Goal: Information Seeking & Learning: Learn about a topic

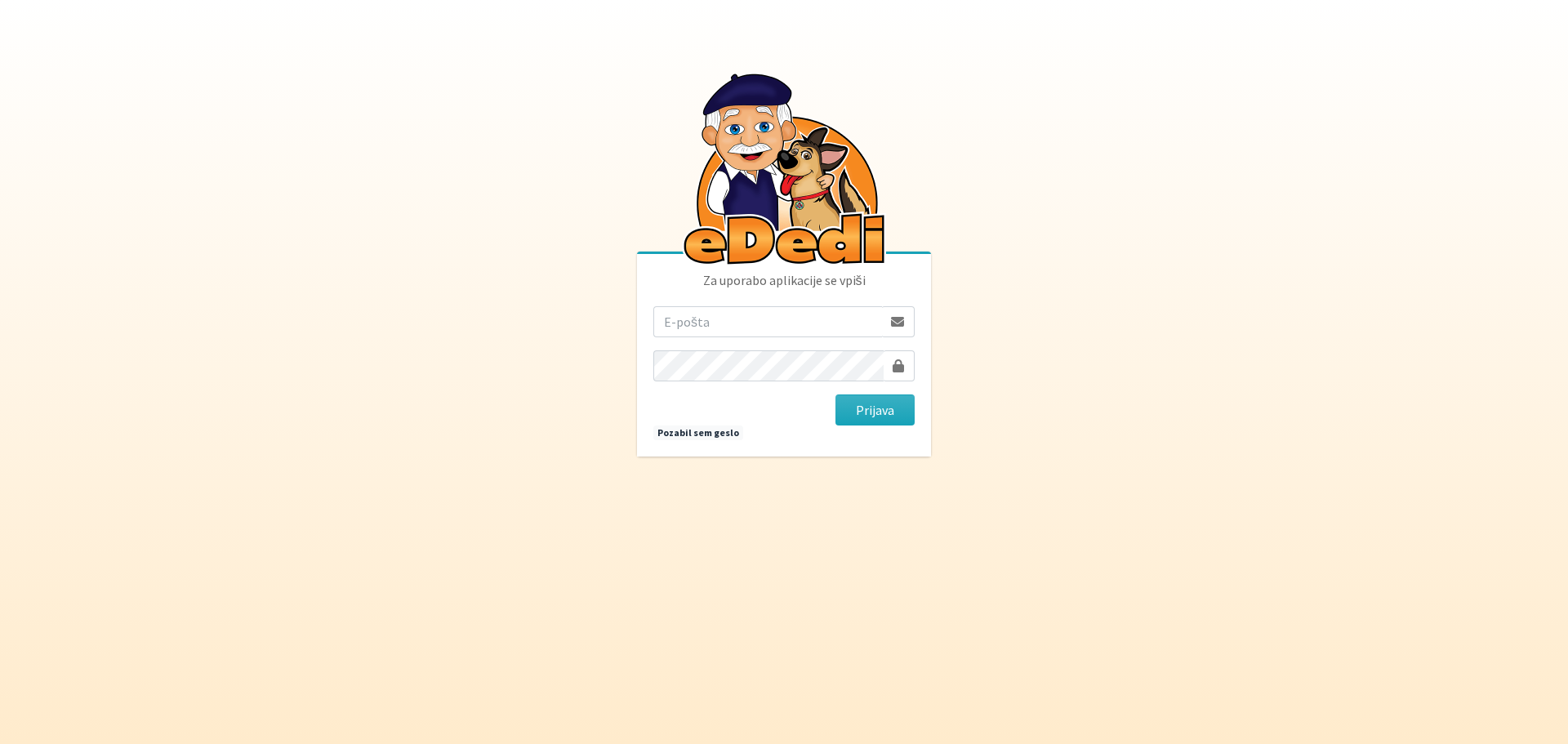
type input "[EMAIL_ADDRESS][PERSON_NAME][DOMAIN_NAME]"
click at [869, 416] on button "Prijava" at bounding box center [875, 410] width 79 height 31
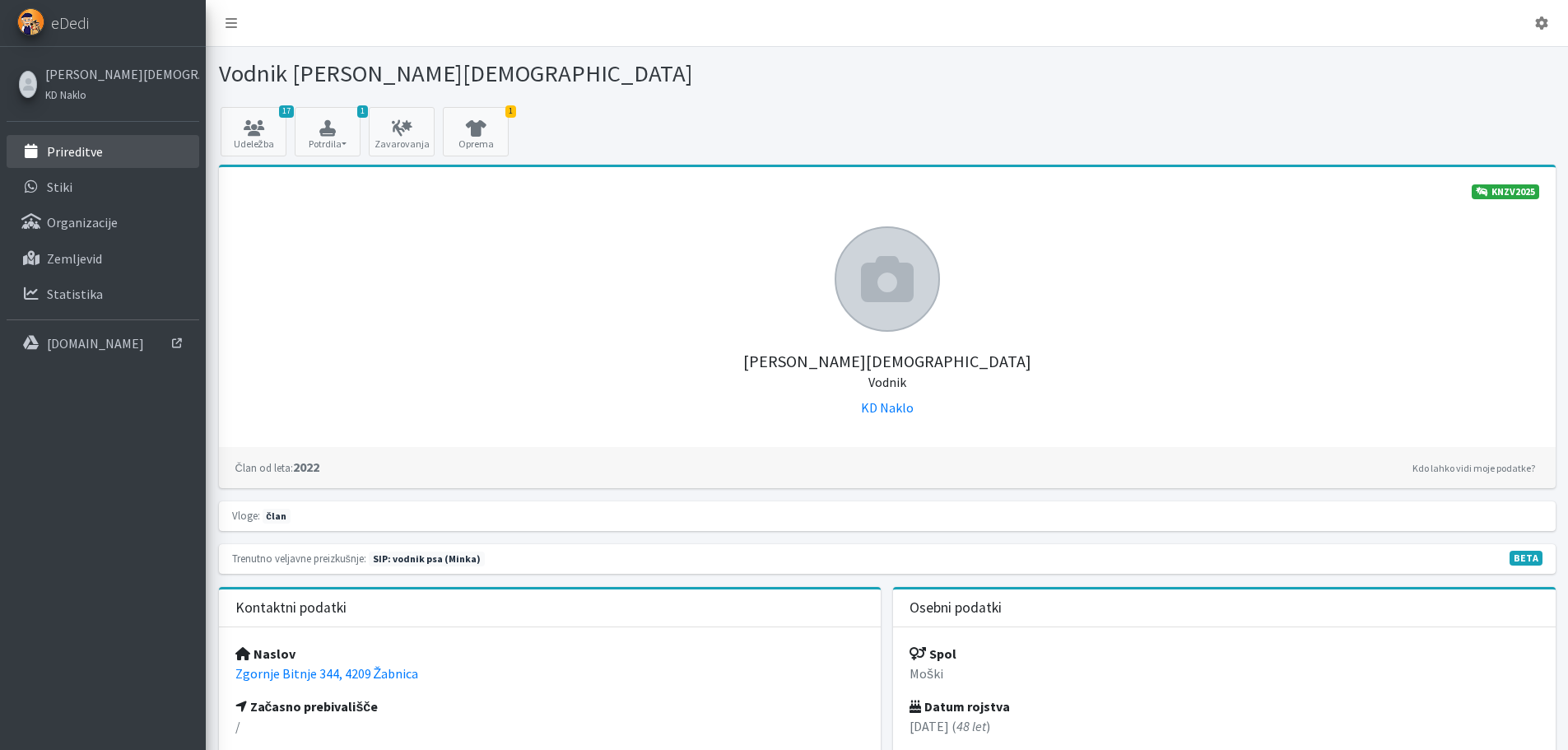
click at [105, 160] on link "Prireditve" at bounding box center [102, 151] width 193 height 33
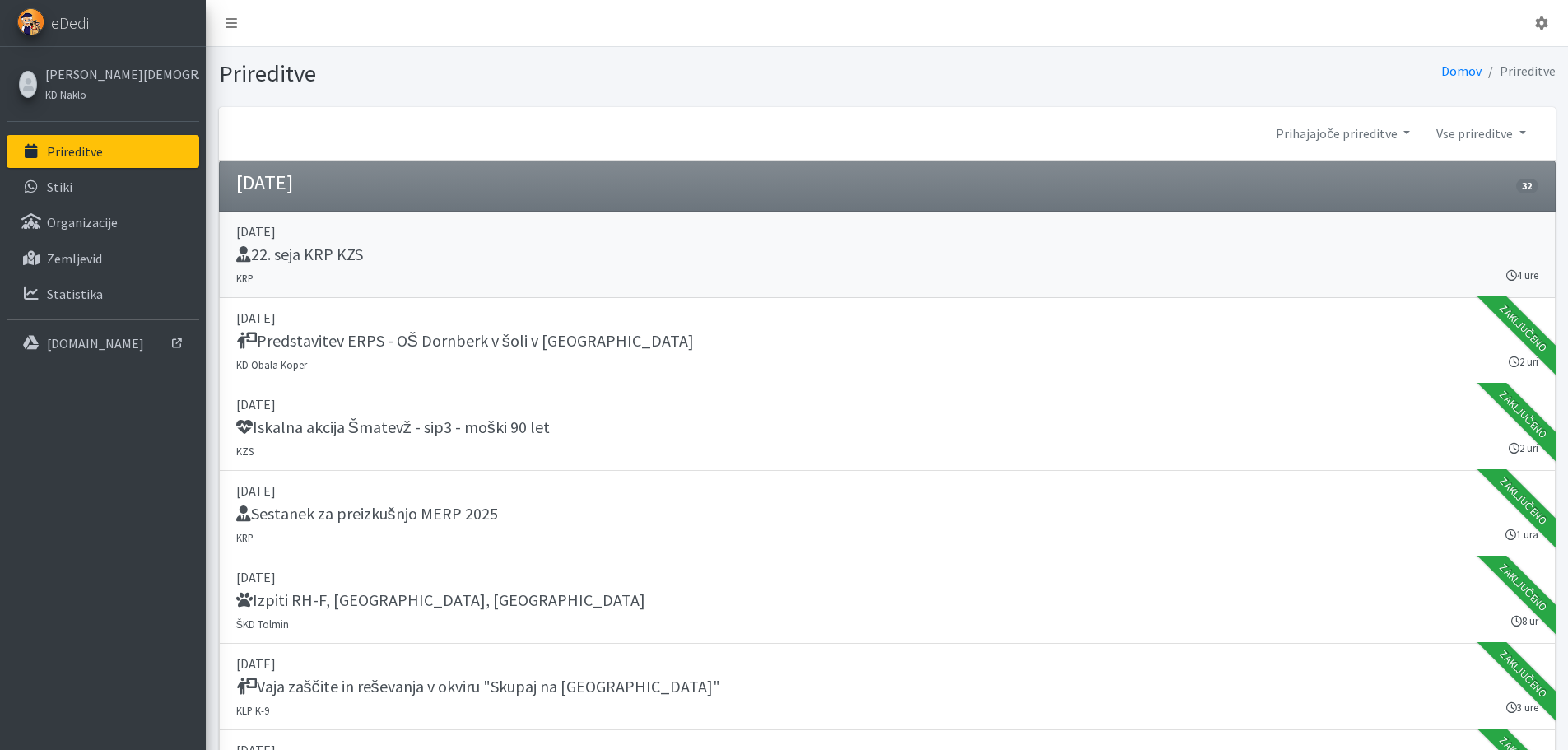
click at [335, 256] on h5 "22. seja KRP KZS" at bounding box center [299, 254] width 126 height 20
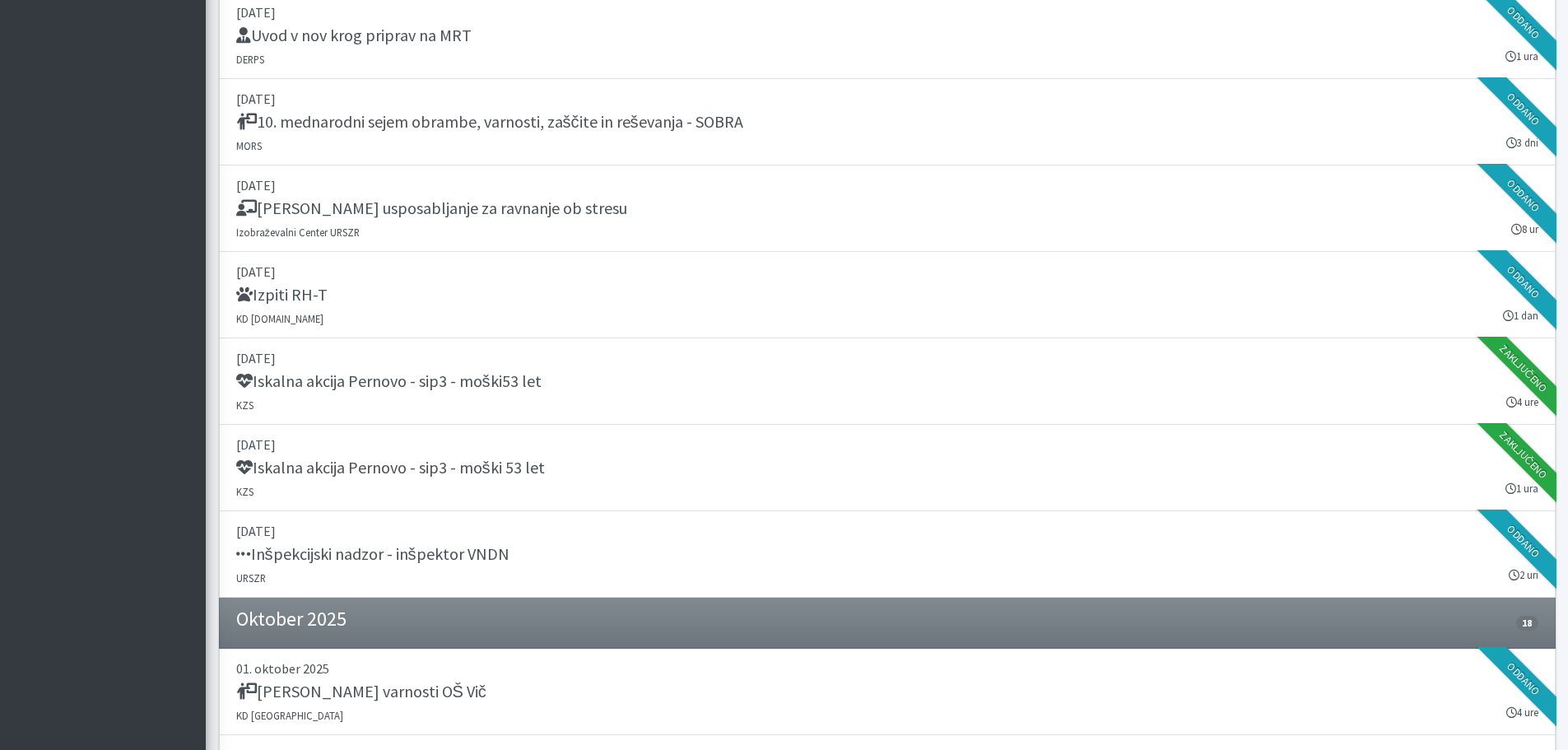
scroll to position [2388, 0]
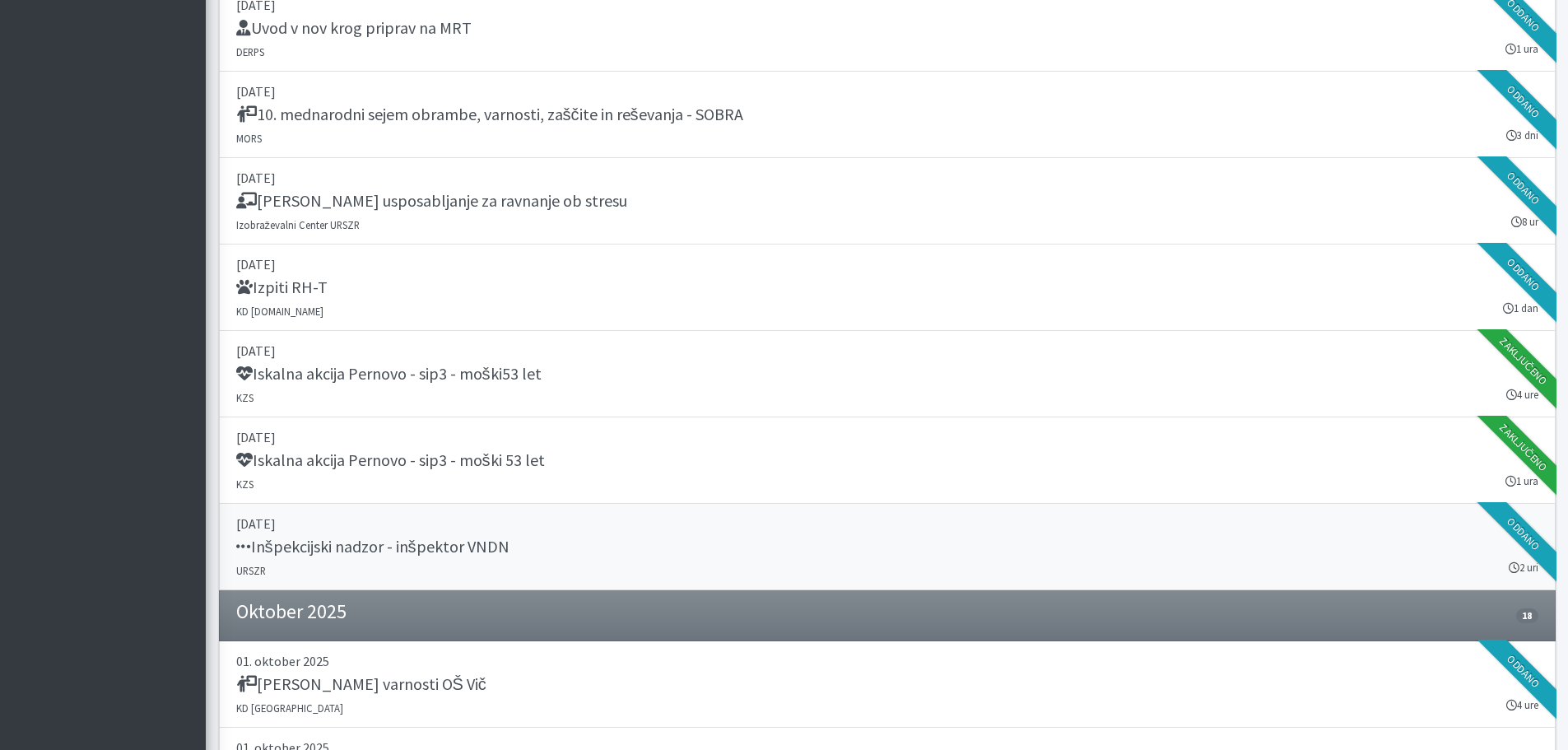
click at [488, 547] on h5 "Inšpekcijski nadzor - inšpektor VNDN" at bounding box center [373, 546] width 273 height 20
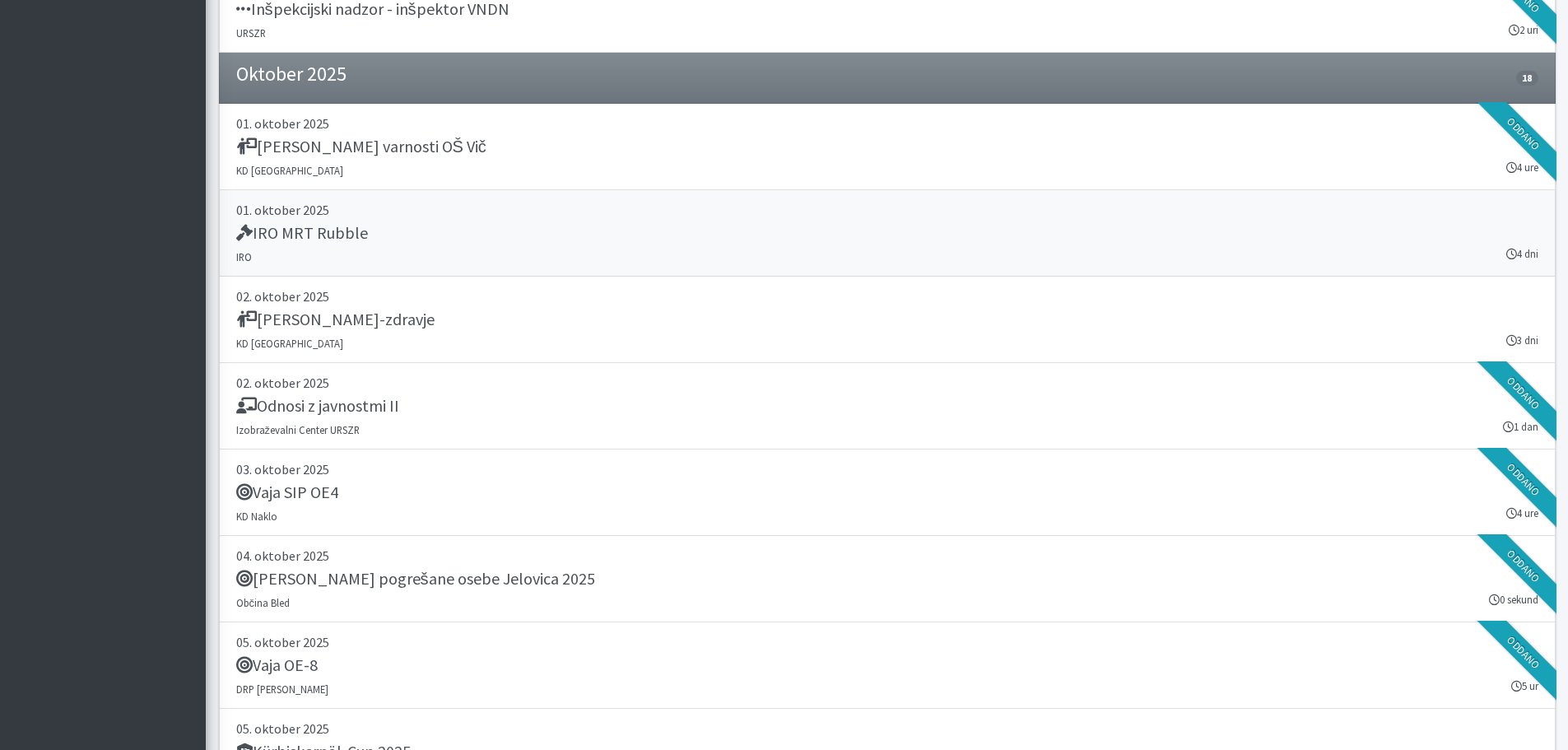
scroll to position [2965, 0]
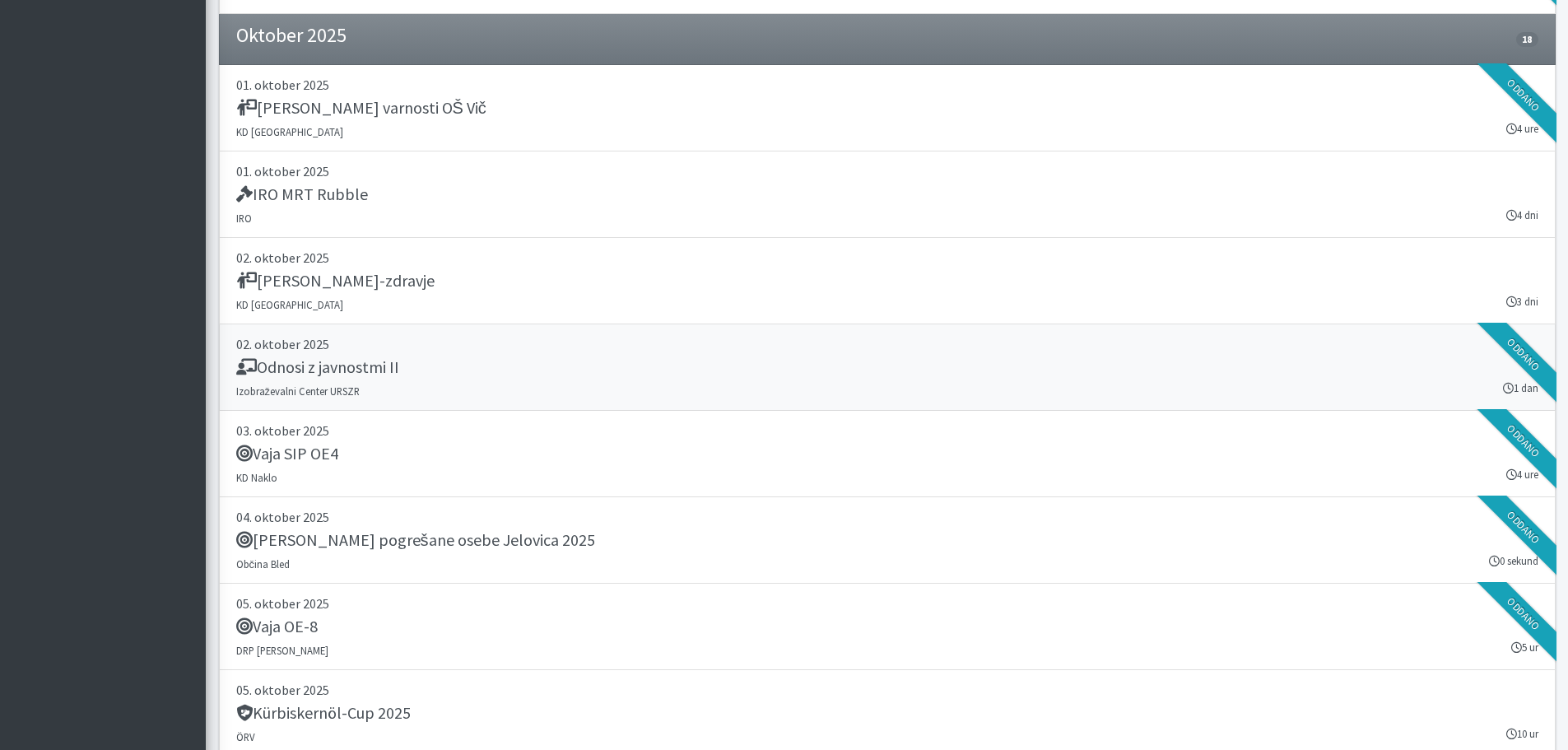
click at [369, 373] on h5 "Odnosi z javnostmi II" at bounding box center [317, 367] width 163 height 20
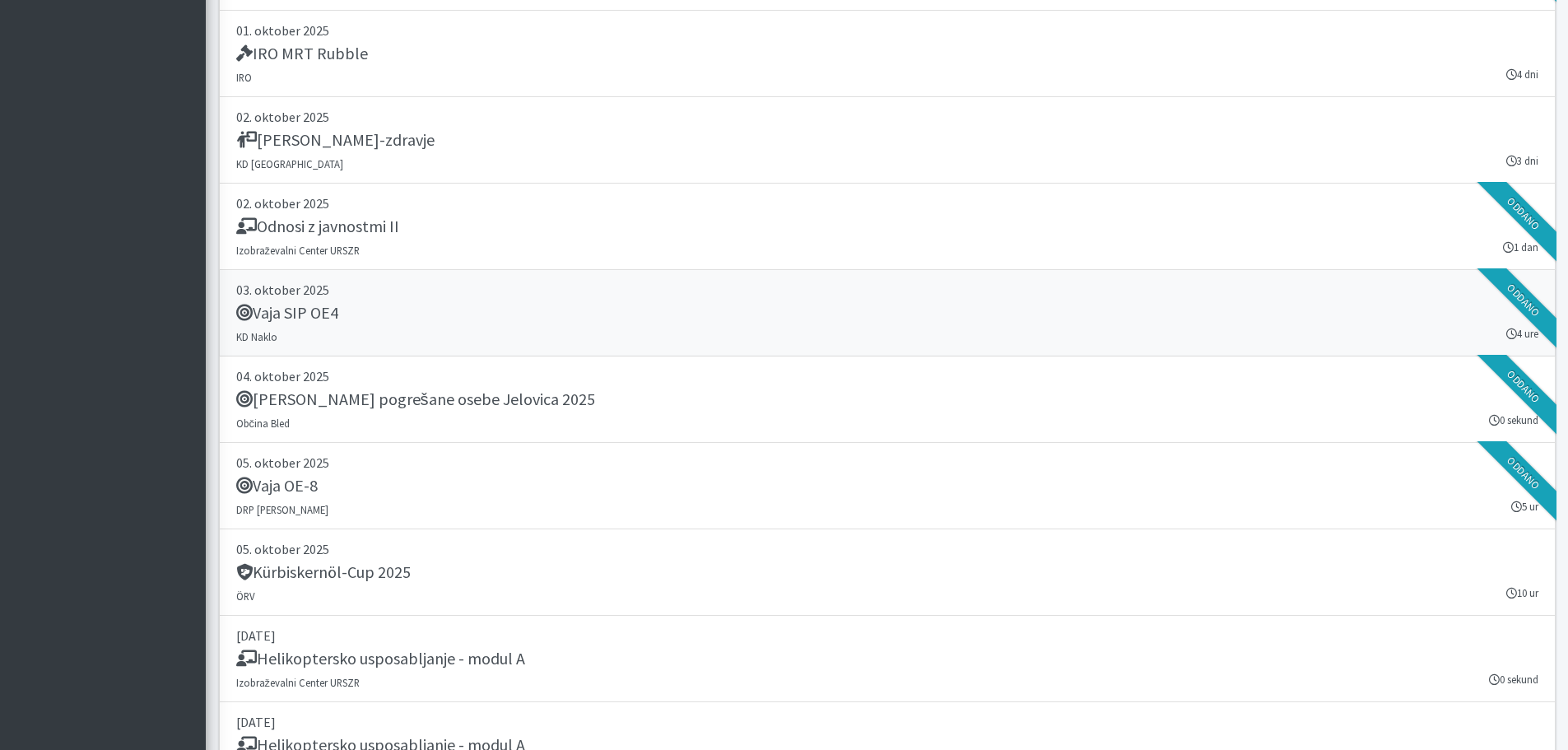
scroll to position [3129, 0]
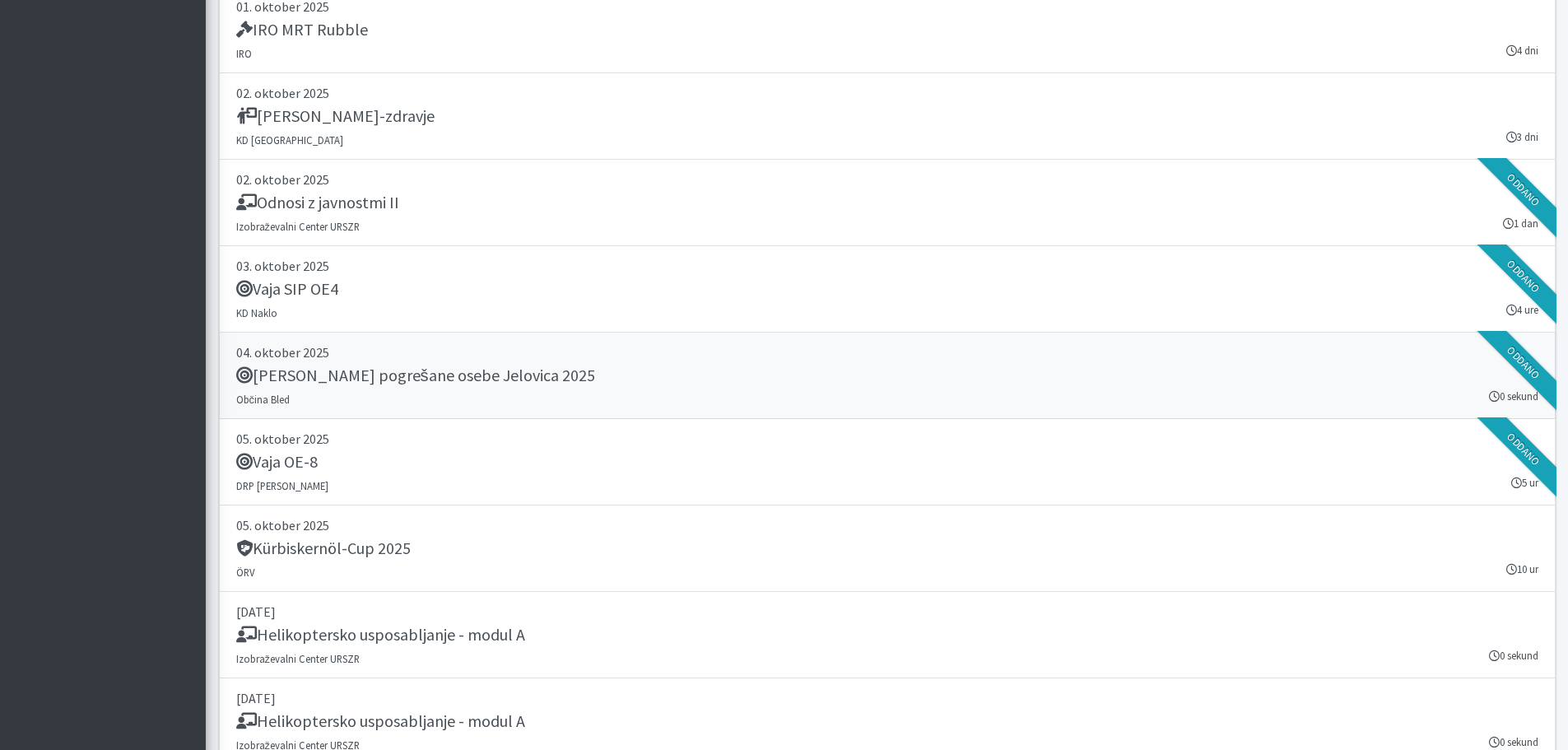
click at [516, 375] on h5 "Vaja Iskanje pogrešane osebe Jelovica 2025" at bounding box center [416, 375] width 359 height 20
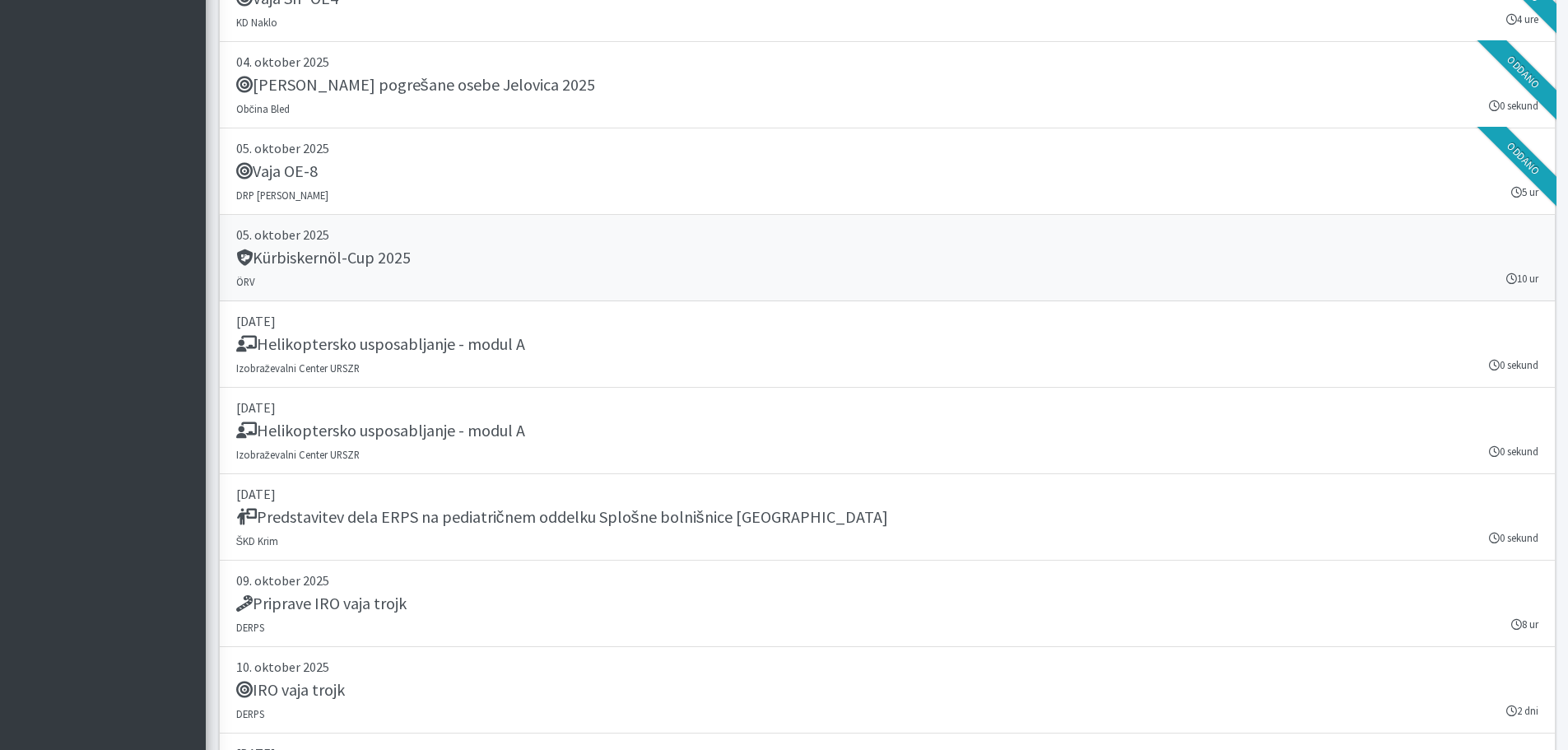
scroll to position [3459, 0]
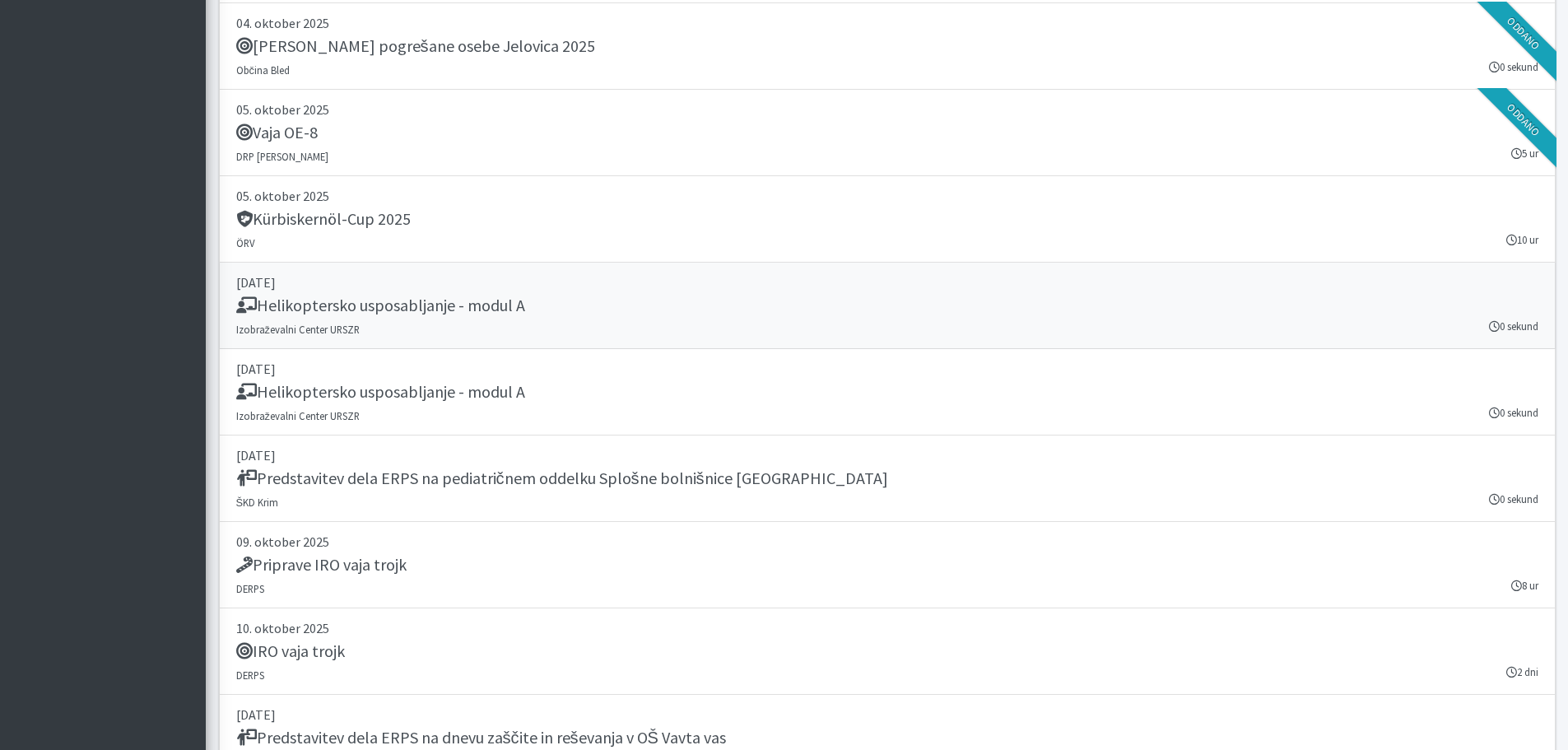
click at [499, 313] on h5 "Helikoptersko usposabljanje - modul A" at bounding box center [380, 305] width 289 height 20
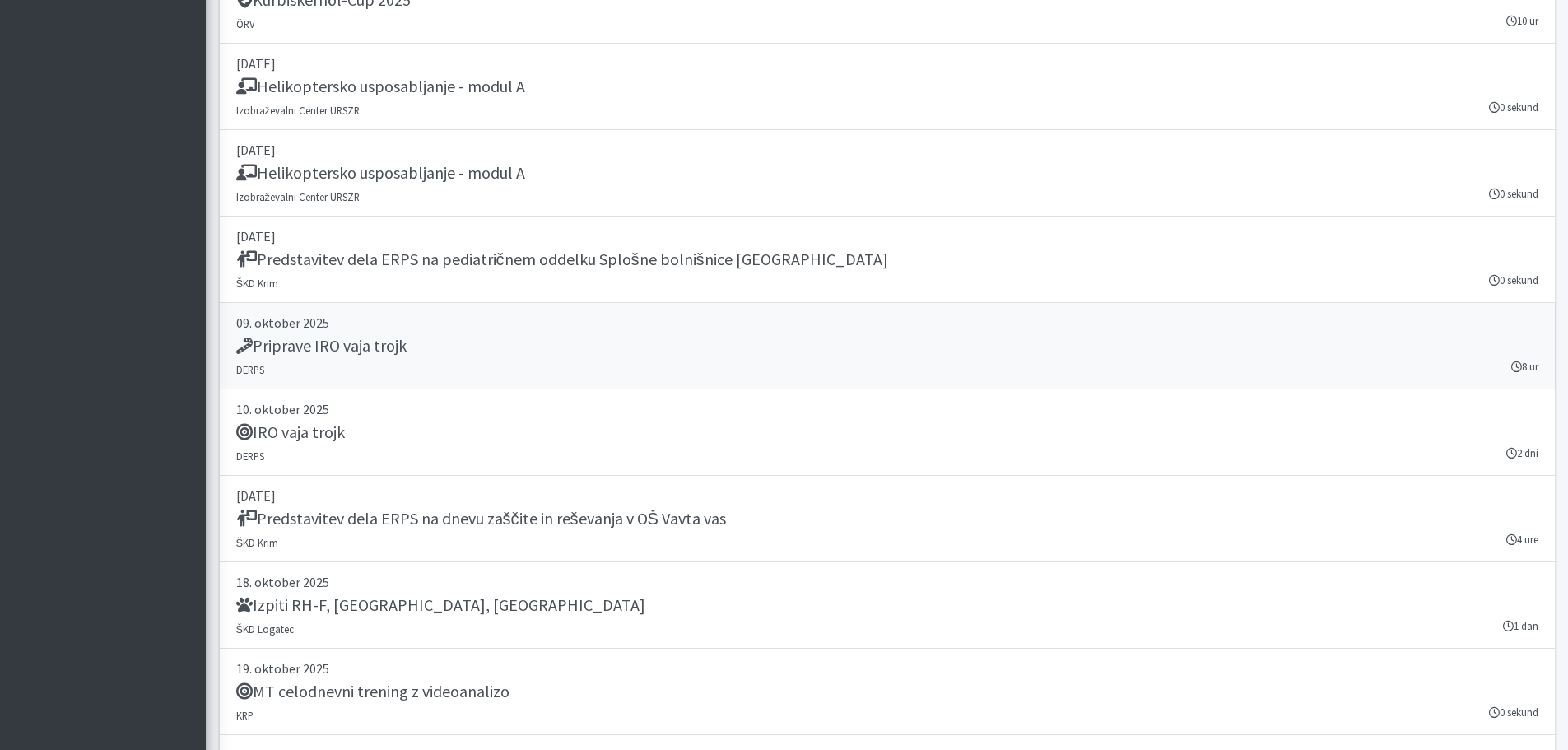
scroll to position [3705, 0]
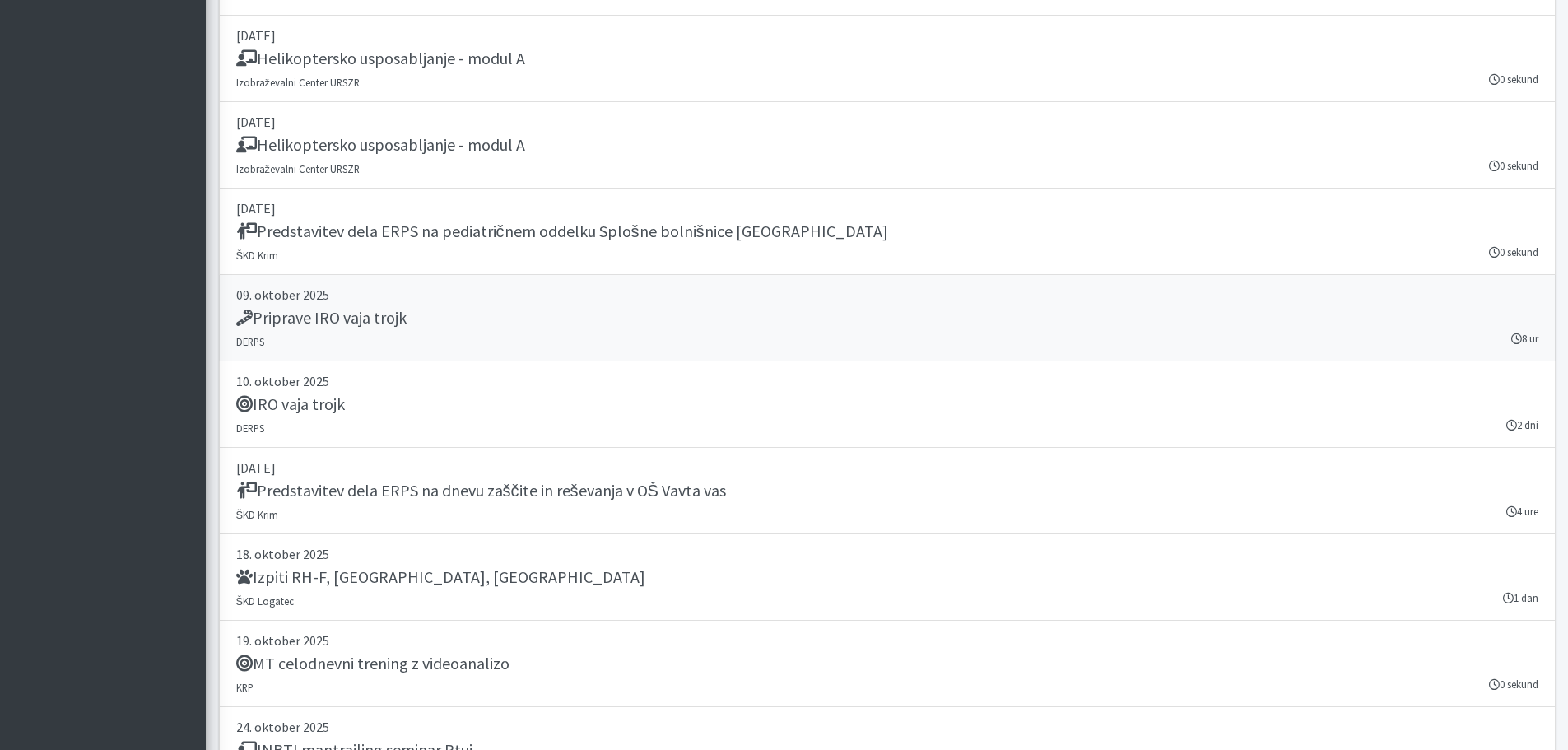
click at [362, 318] on h5 "Priprave IRO vaja trojk" at bounding box center [321, 317] width 170 height 20
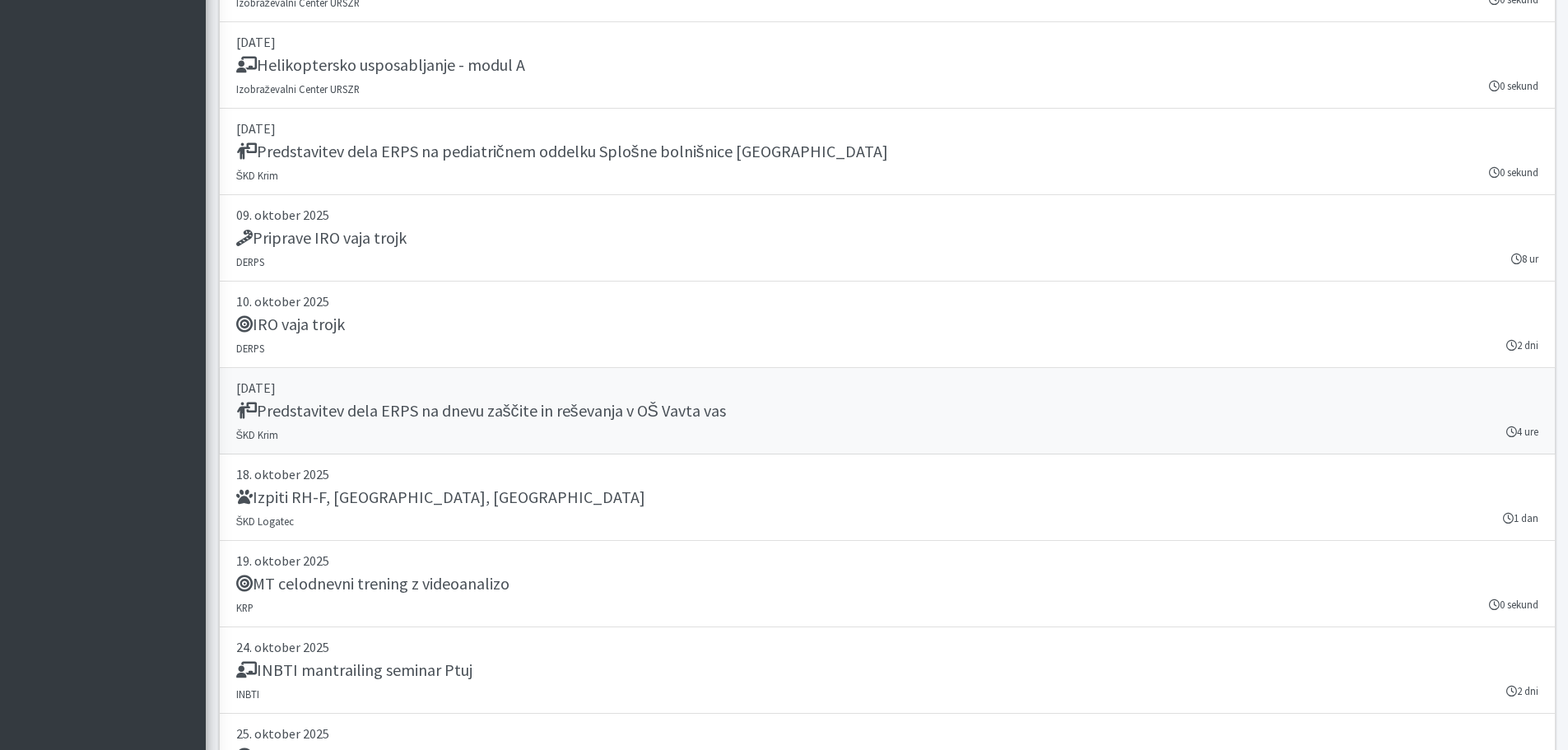
scroll to position [3870, 0]
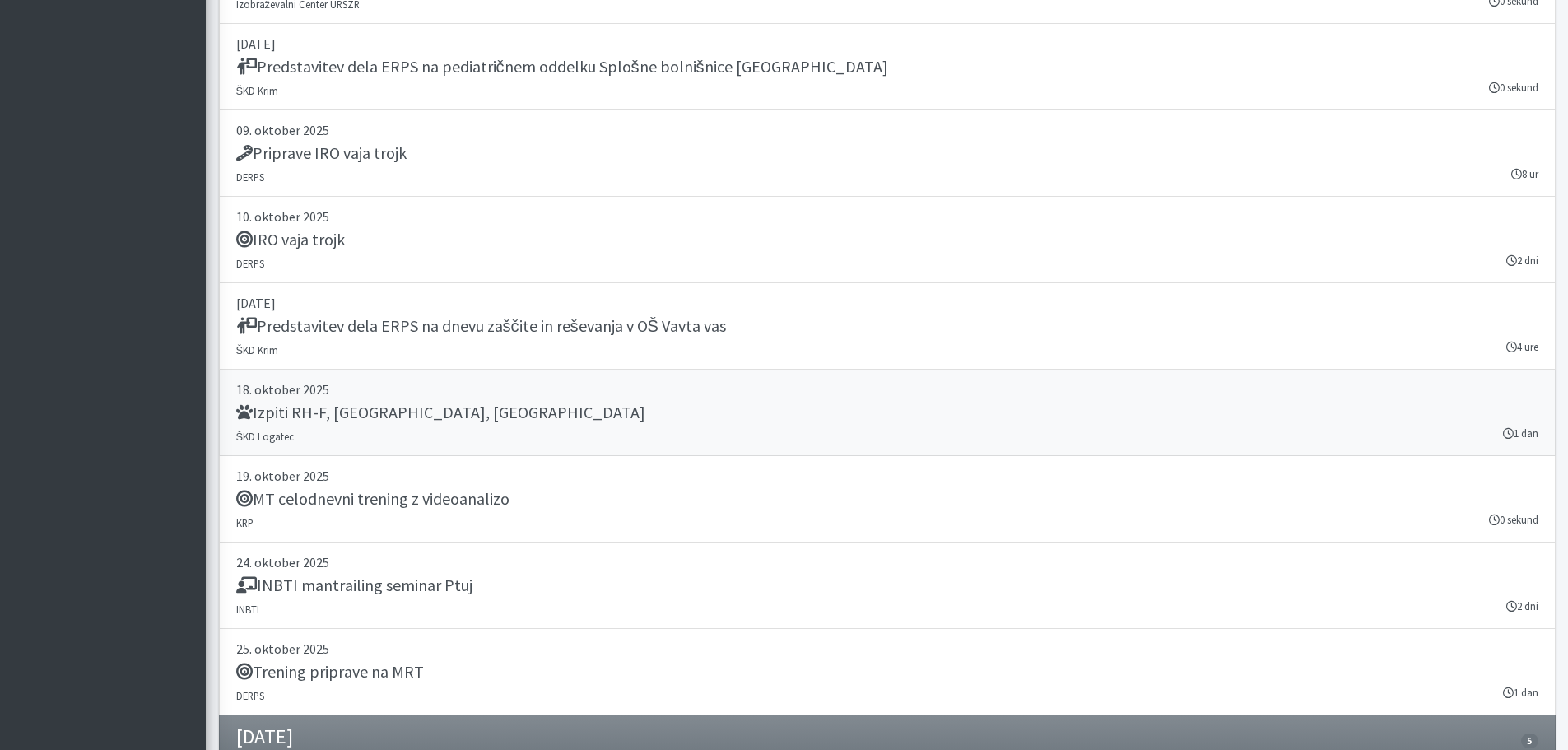
click at [347, 419] on h5 "Izpiti RH-F, FL, MT" at bounding box center [441, 412] width 409 height 20
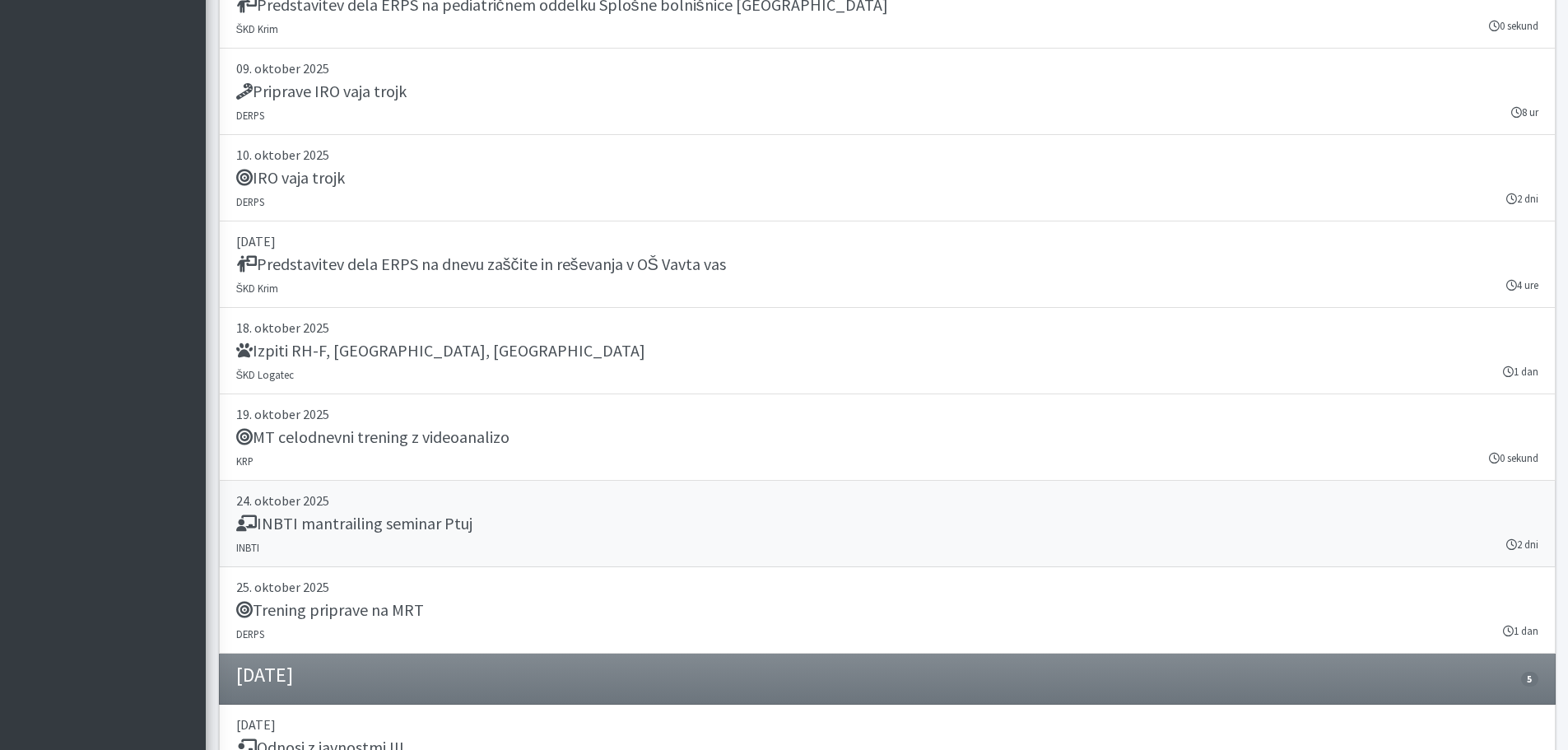
scroll to position [4035, 0]
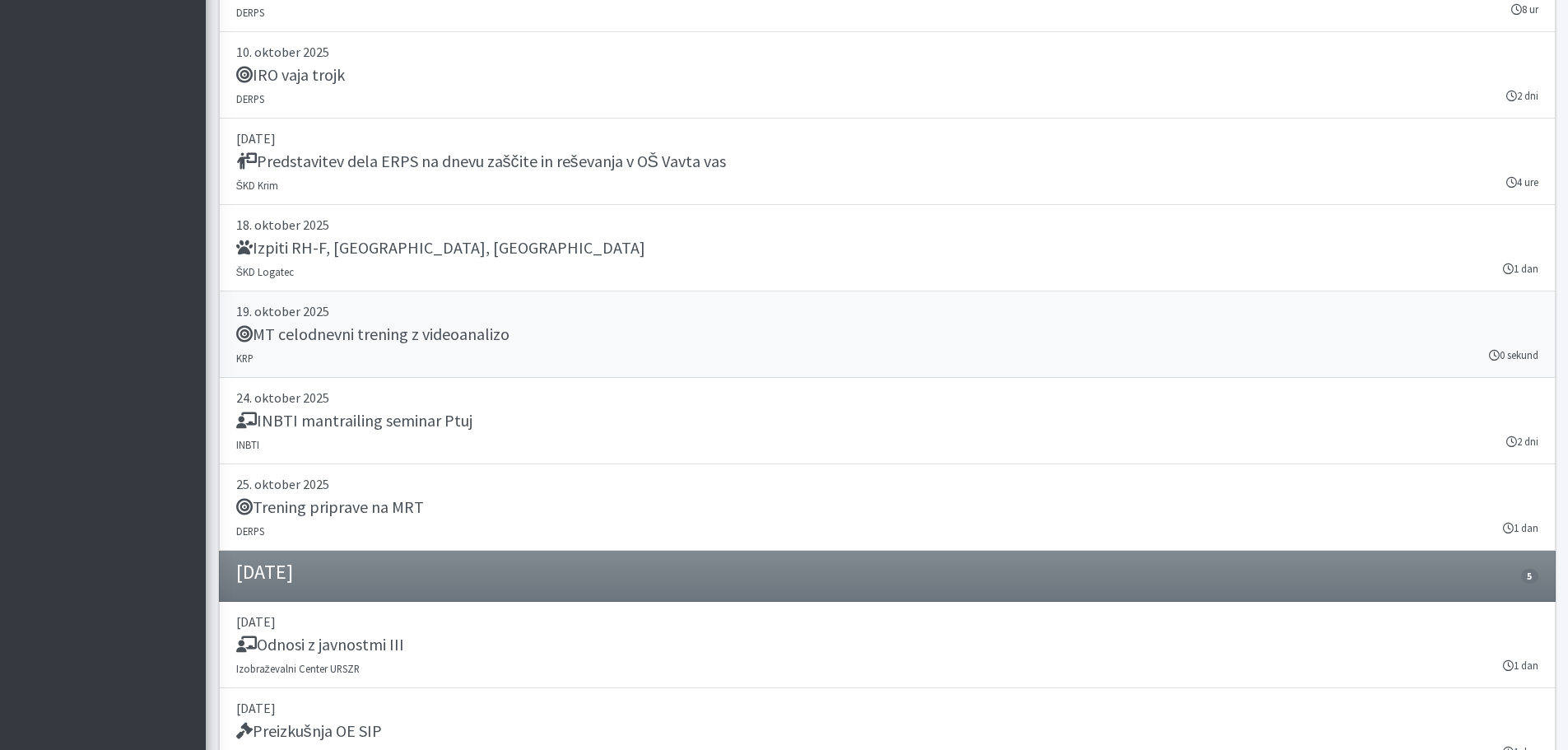
click at [459, 336] on h5 "MT celodnevni trening z videoanalizo" at bounding box center [373, 334] width 273 height 20
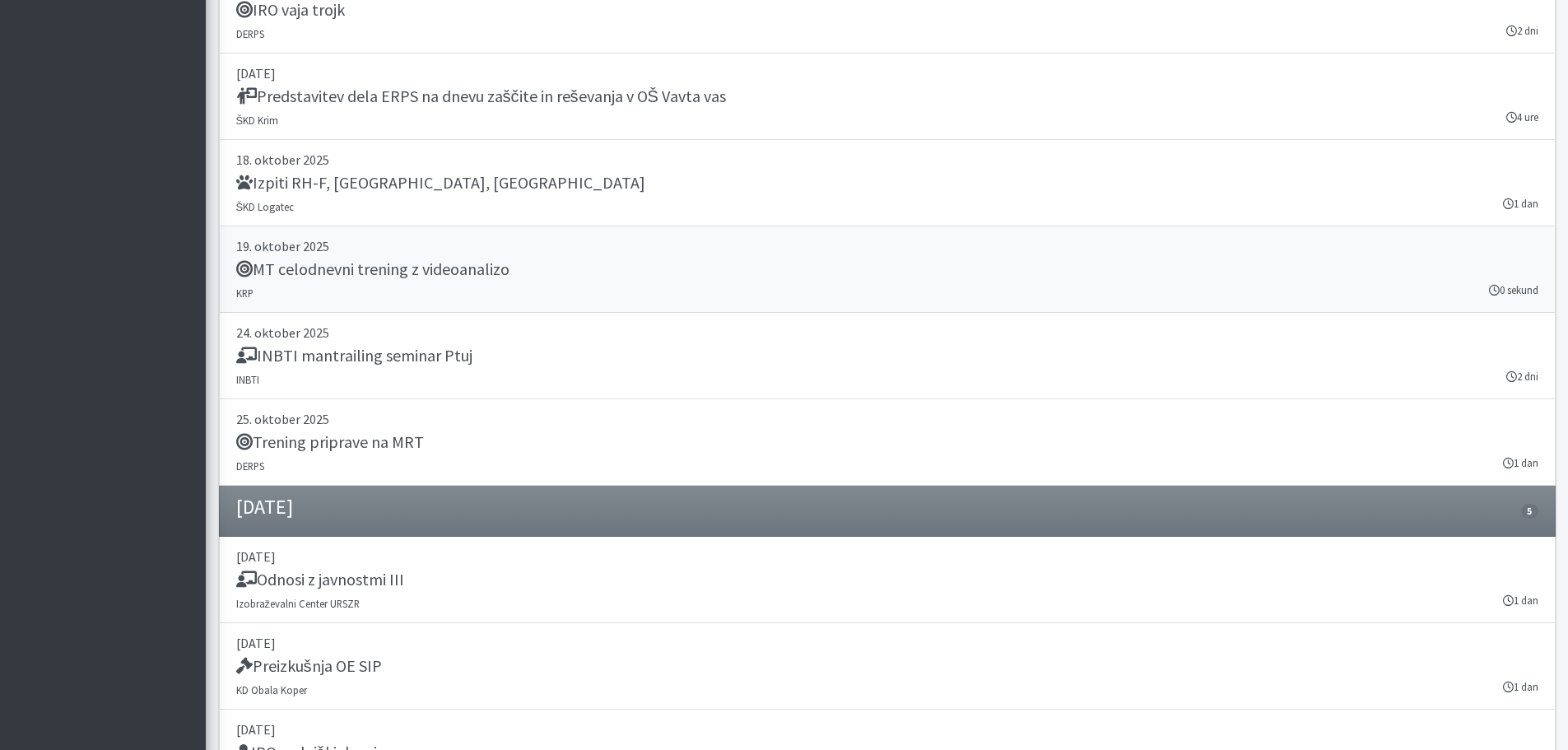
scroll to position [4199, 0]
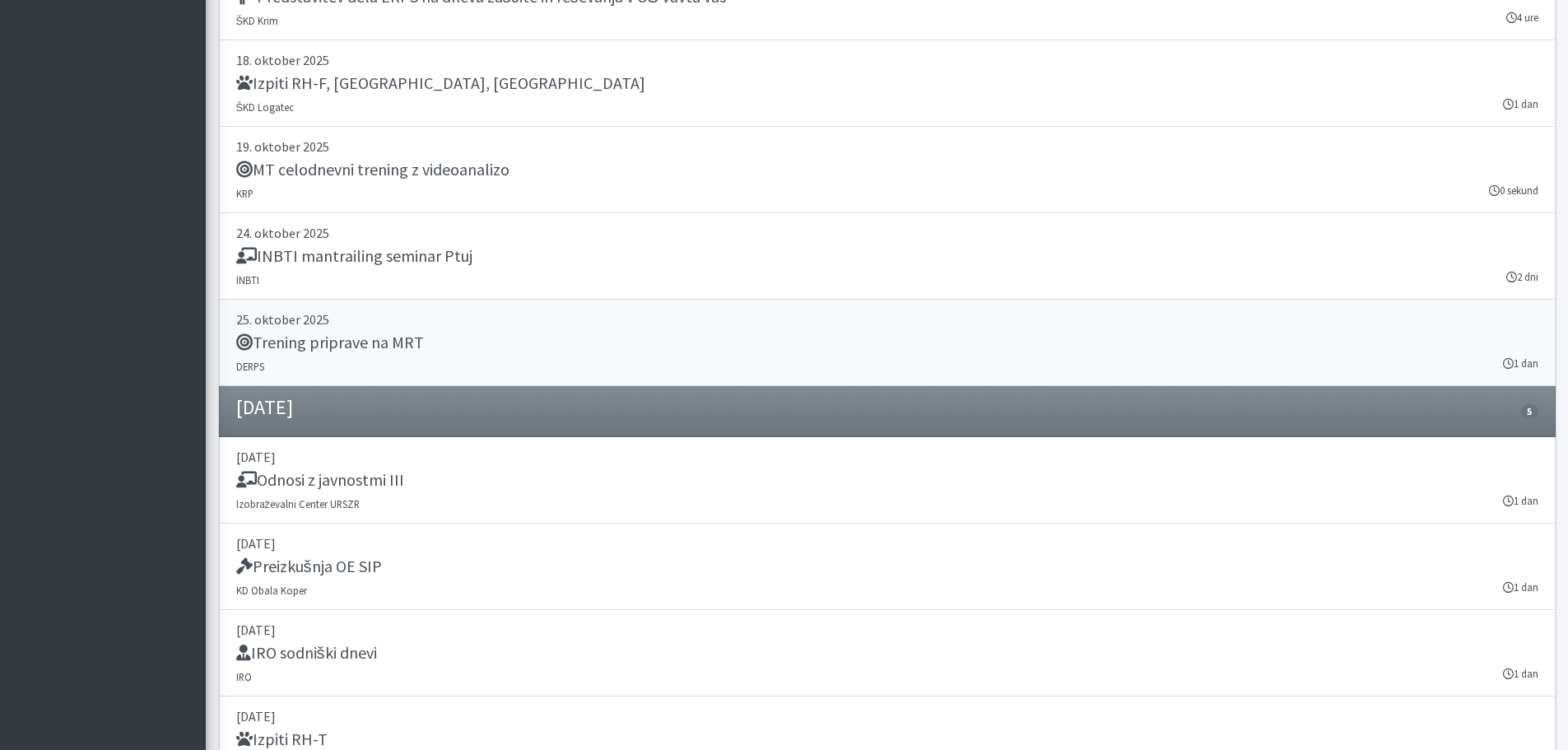
click at [376, 344] on h5 "Trening priprave na MRT" at bounding box center [330, 342] width 188 height 20
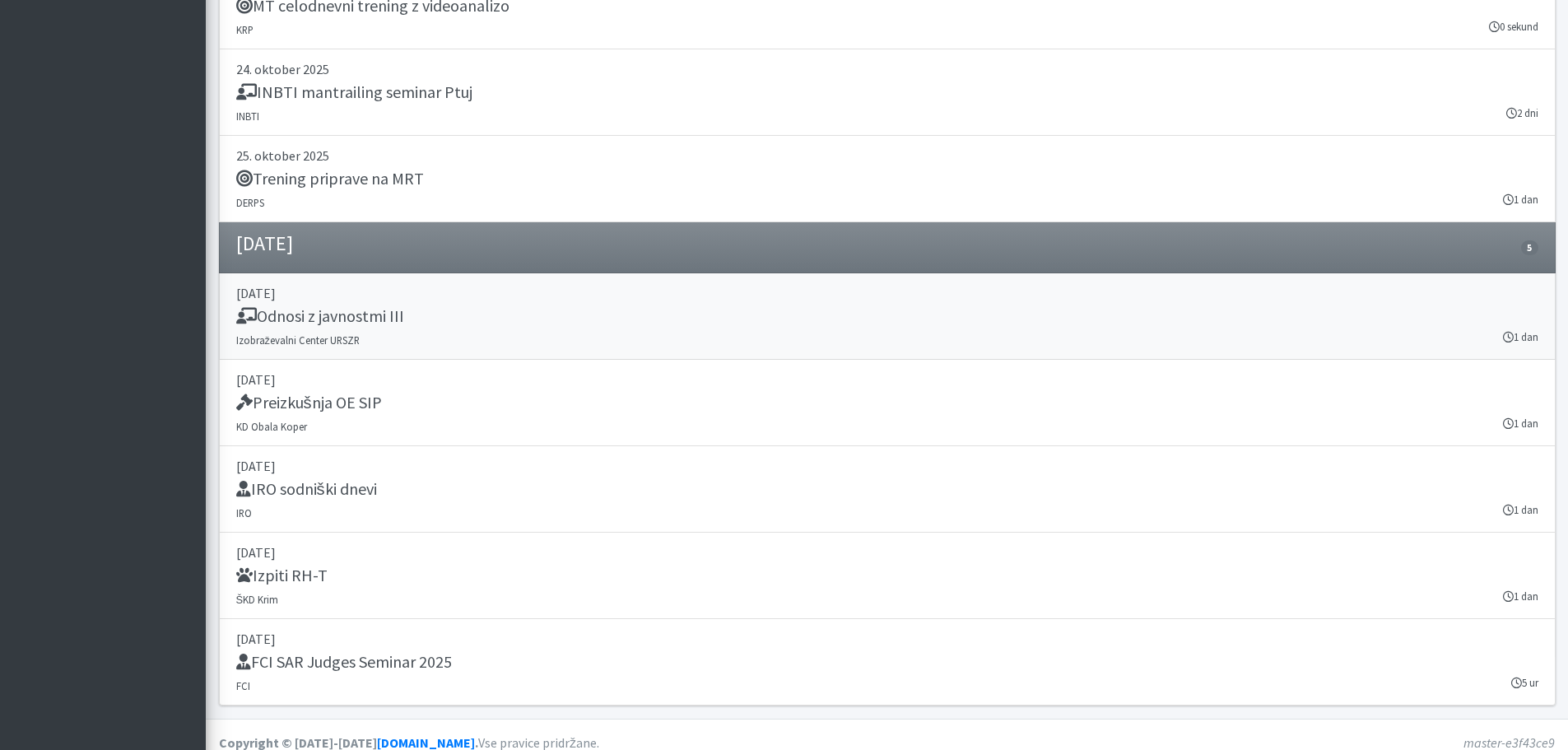
scroll to position [4379, 0]
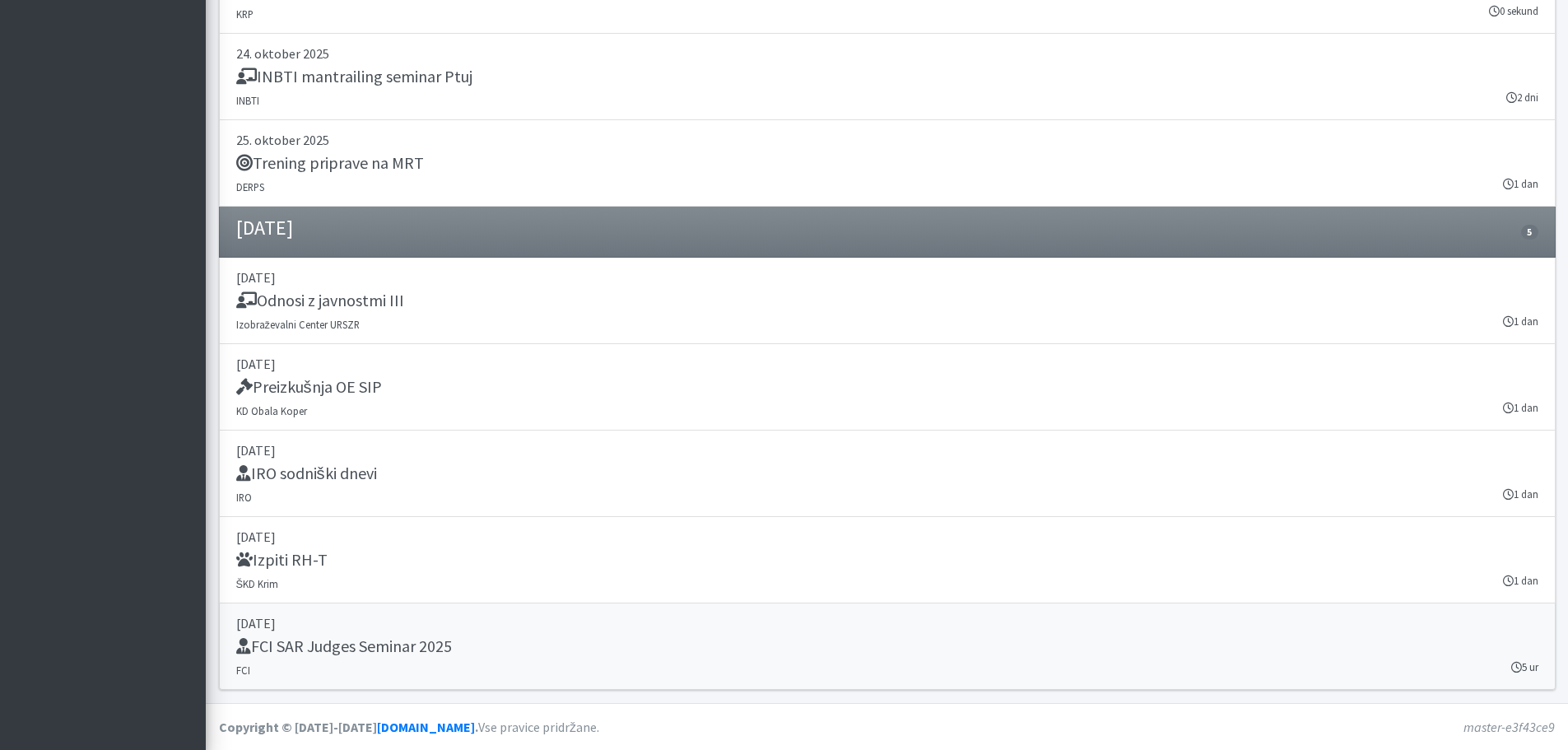
click at [427, 647] on h5 "FCI SAR Judges Seminar 2025" at bounding box center [344, 646] width 216 height 20
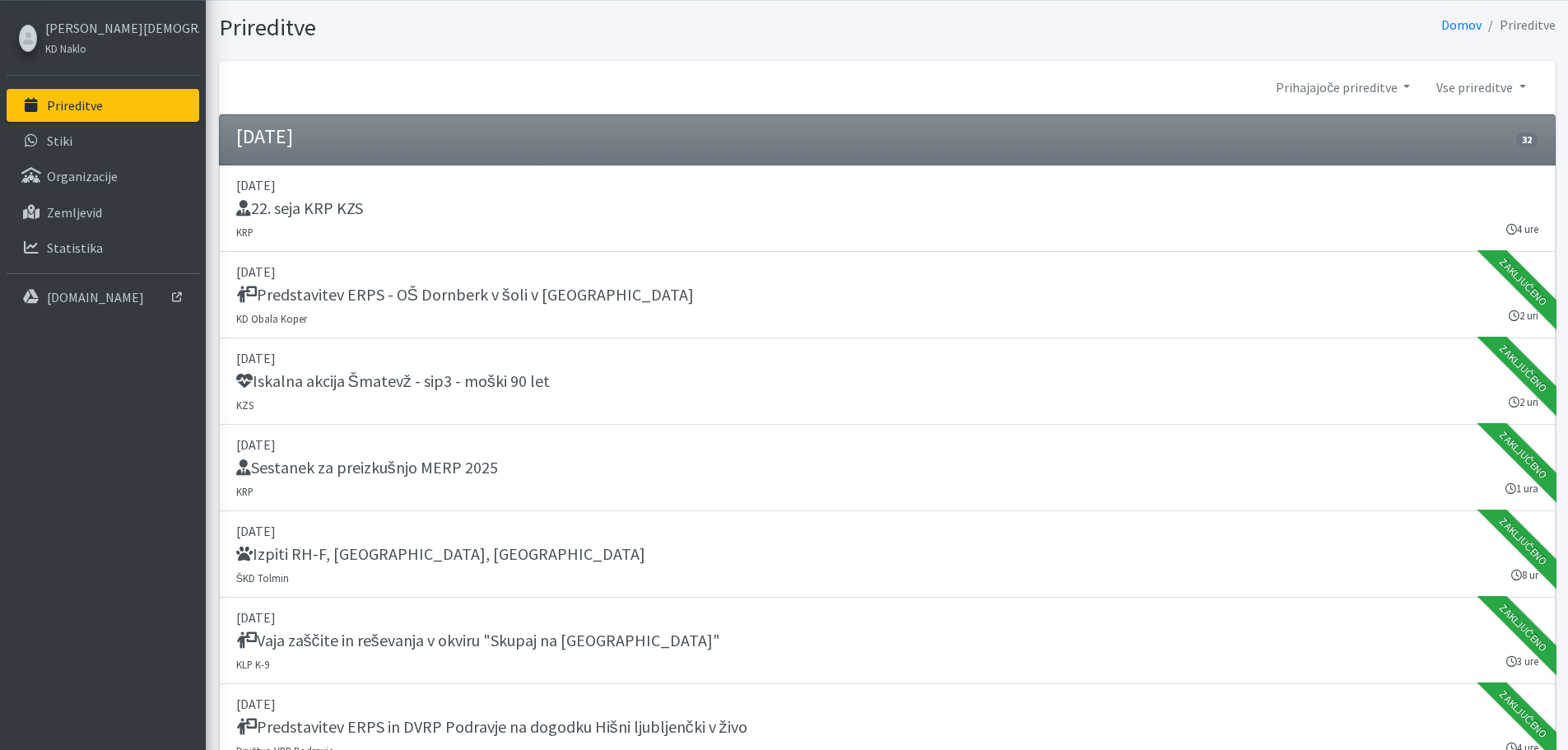
scroll to position [0, 0]
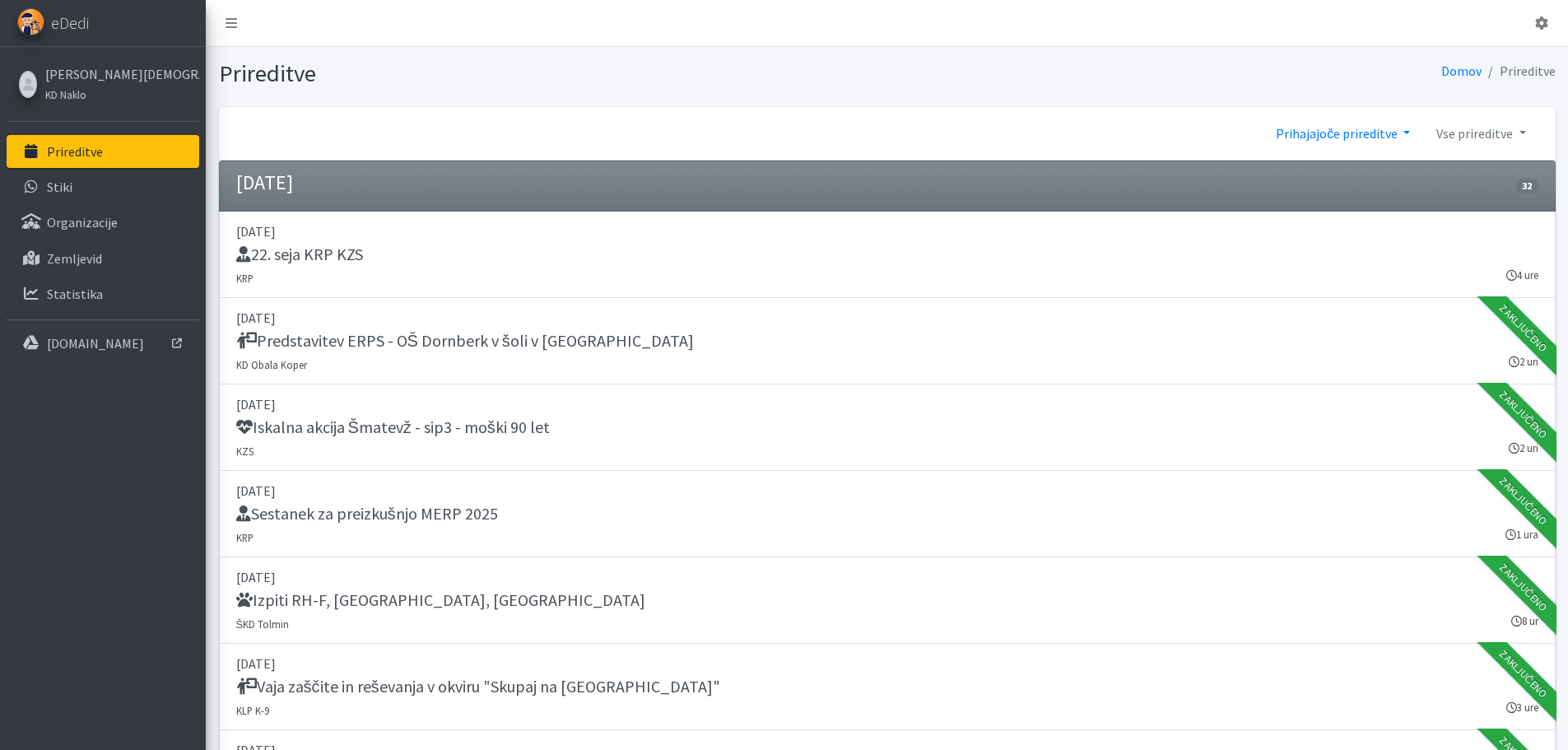
click at [1372, 131] on link "Prihajajoče prireditve" at bounding box center [1342, 133] width 161 height 33
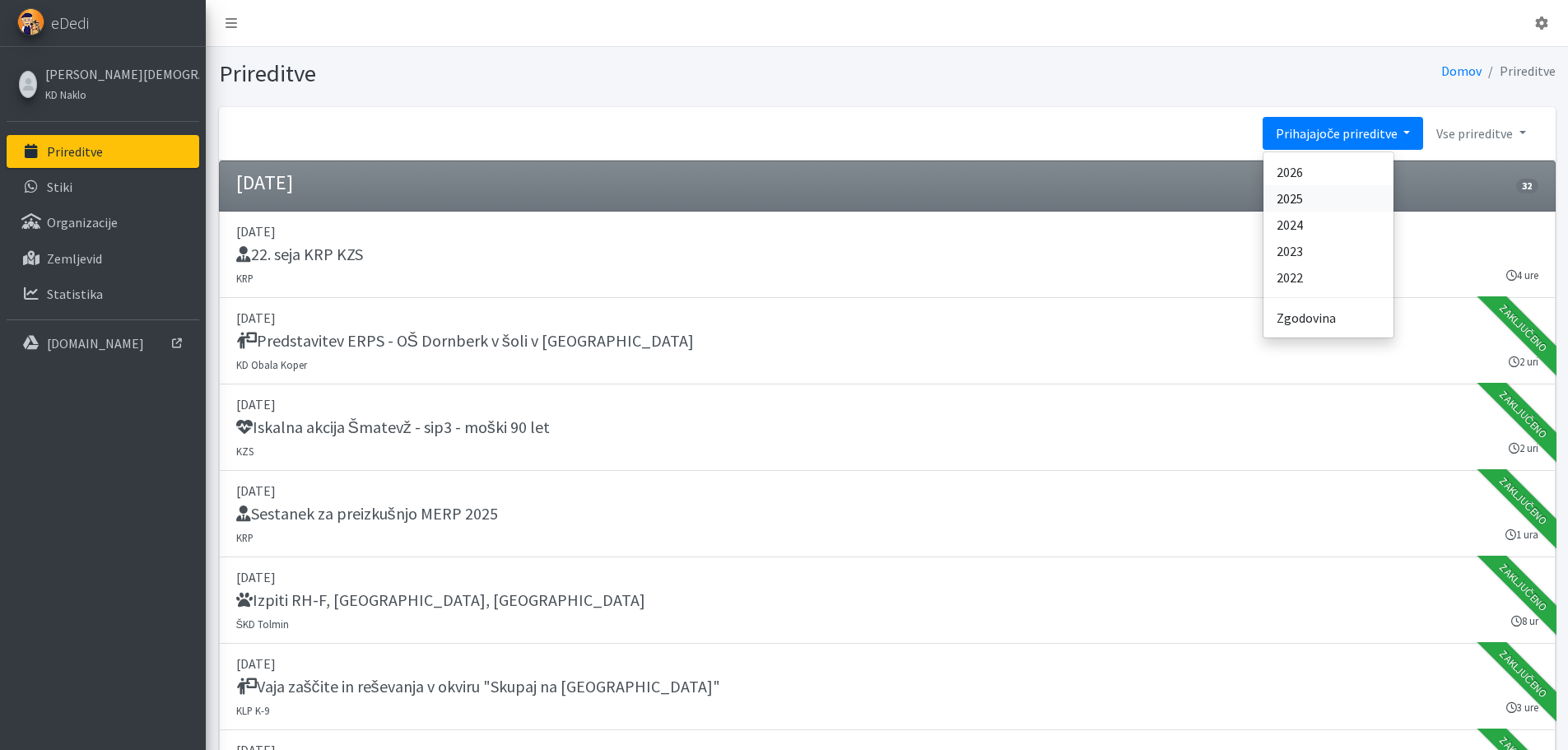
click at [1322, 195] on link "2025" at bounding box center [1328, 198] width 130 height 26
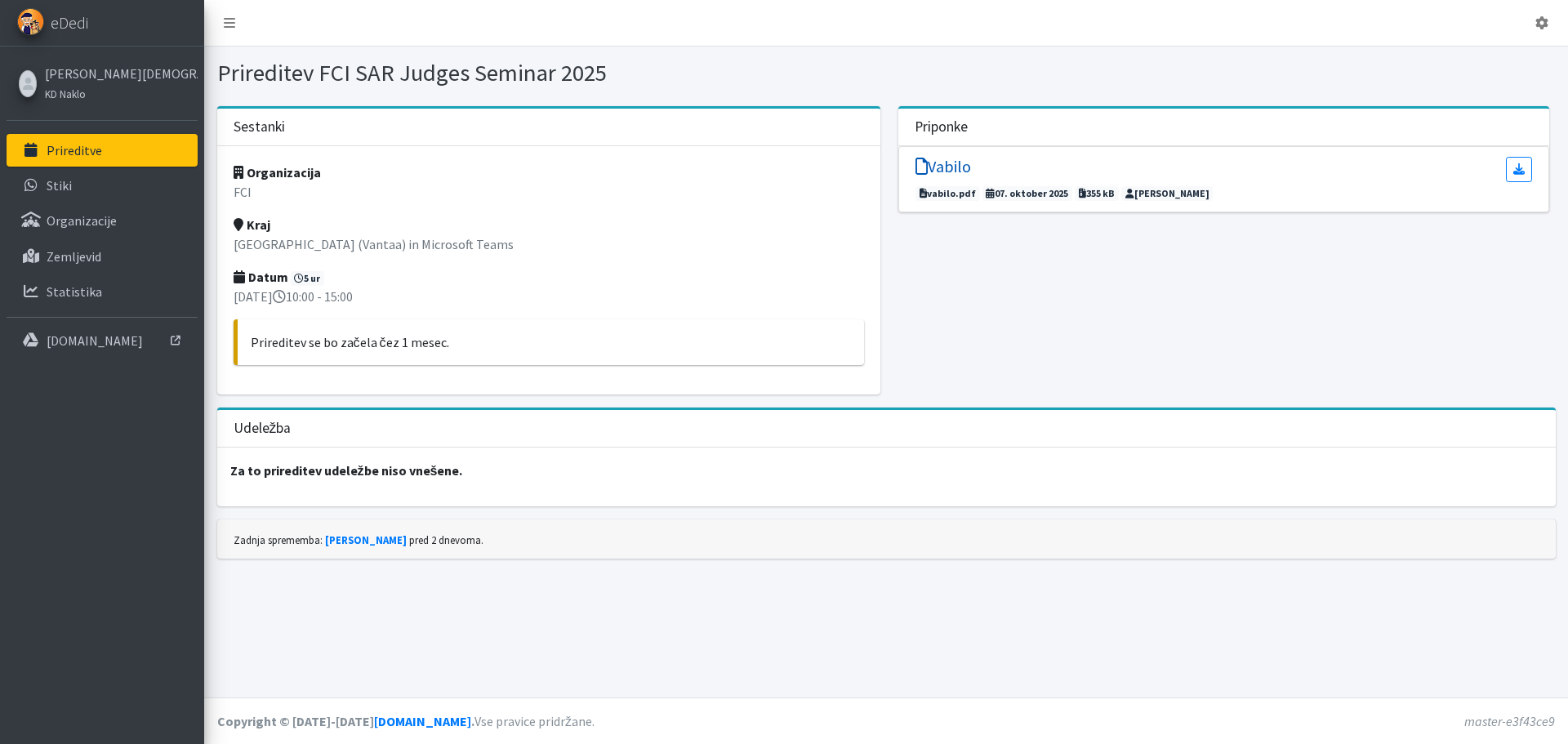
click at [952, 163] on h5 "Vabilo" at bounding box center [943, 166] width 55 height 19
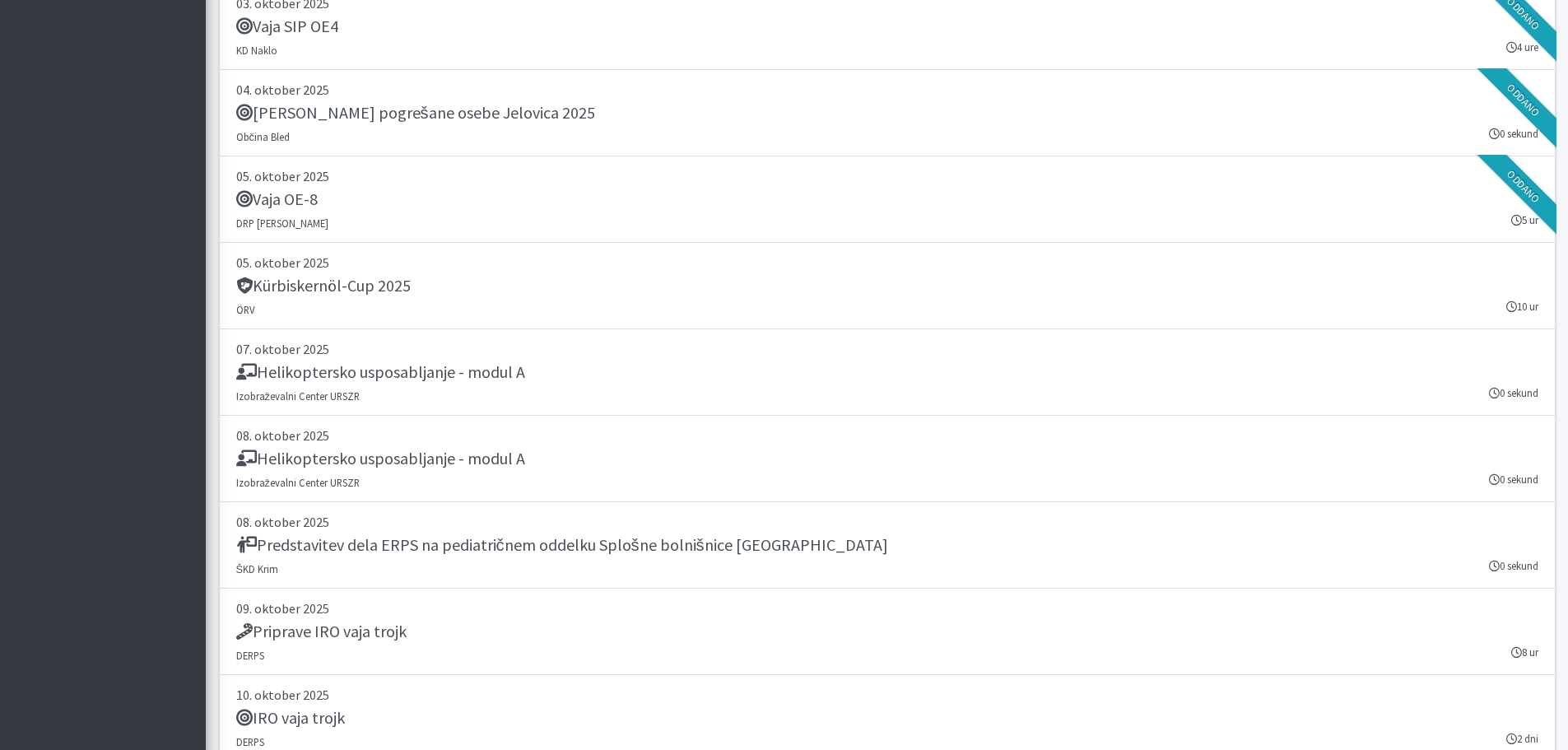
scroll to position [22446, 0]
